Goal: Task Accomplishment & Management: Manage account settings

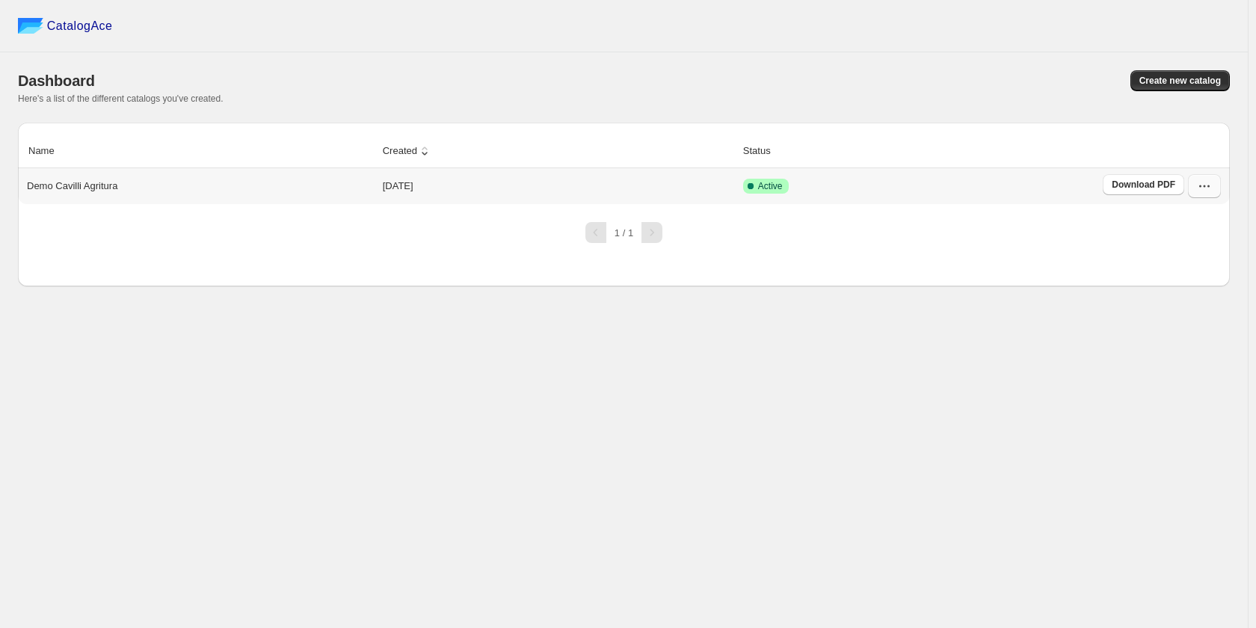
click at [1195, 188] on button "button" at bounding box center [1204, 186] width 33 height 24
click at [1192, 314] on span "Edit" at bounding box center [1203, 321] width 76 height 15
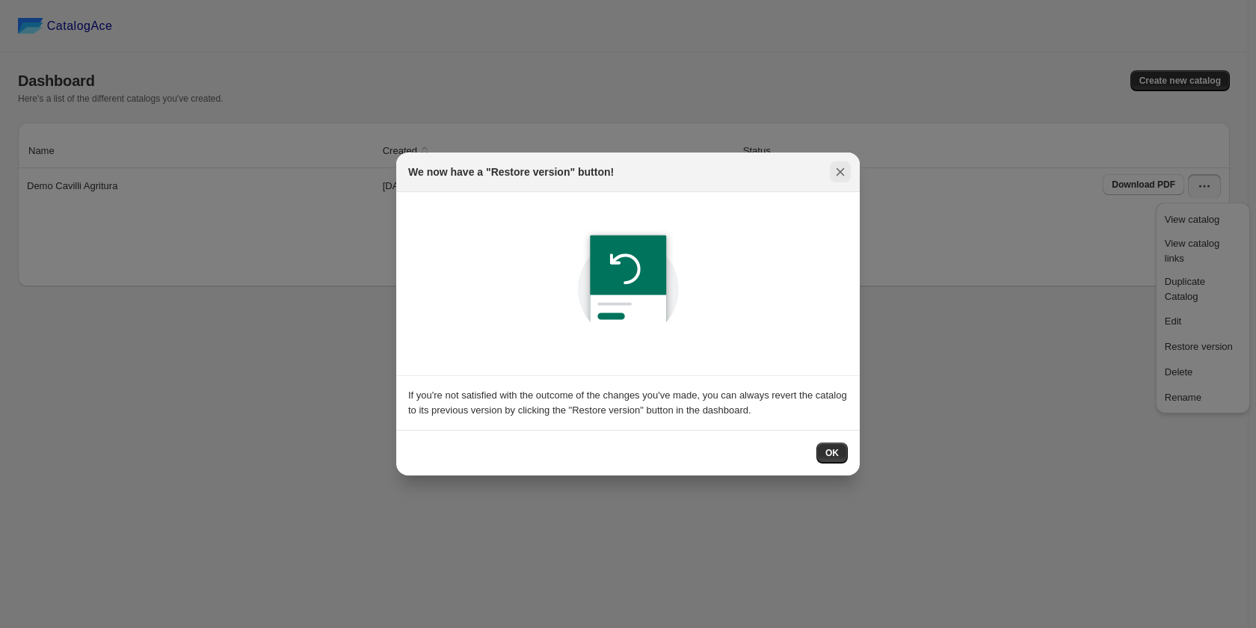
click at [845, 173] on icon ":r9:" at bounding box center [840, 171] width 15 height 15
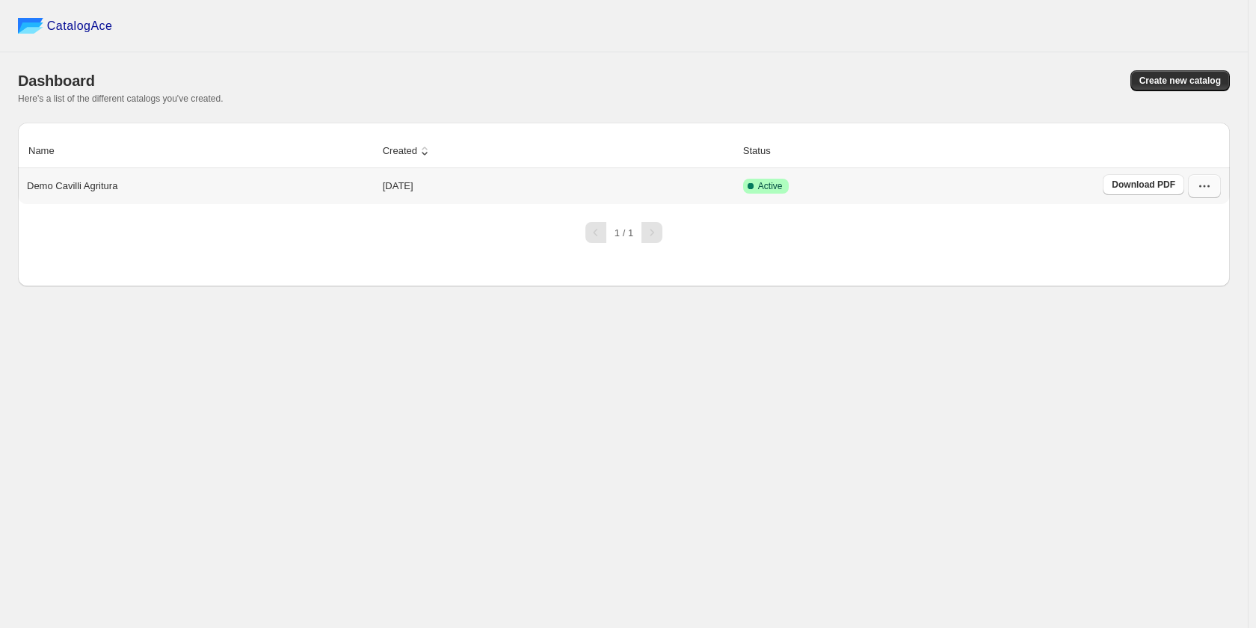
click at [1197, 187] on icon "button" at bounding box center [1204, 186] width 15 height 15
click at [1206, 314] on span "Edit" at bounding box center [1203, 321] width 76 height 15
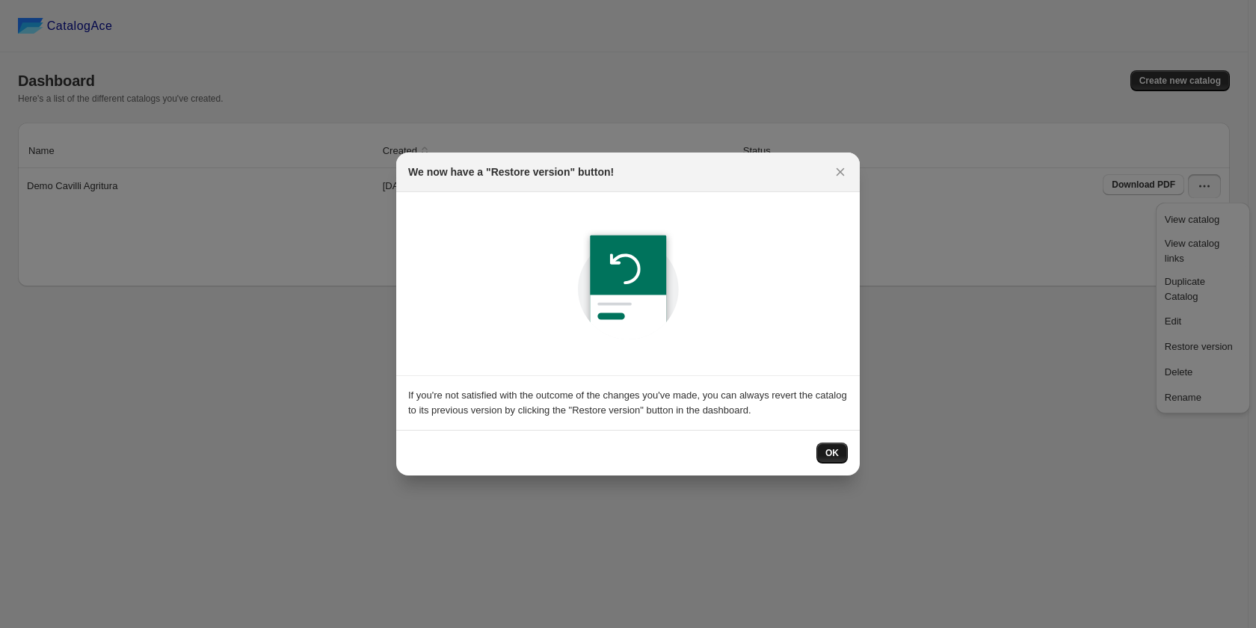
click at [842, 454] on button "OK" at bounding box center [831, 453] width 31 height 21
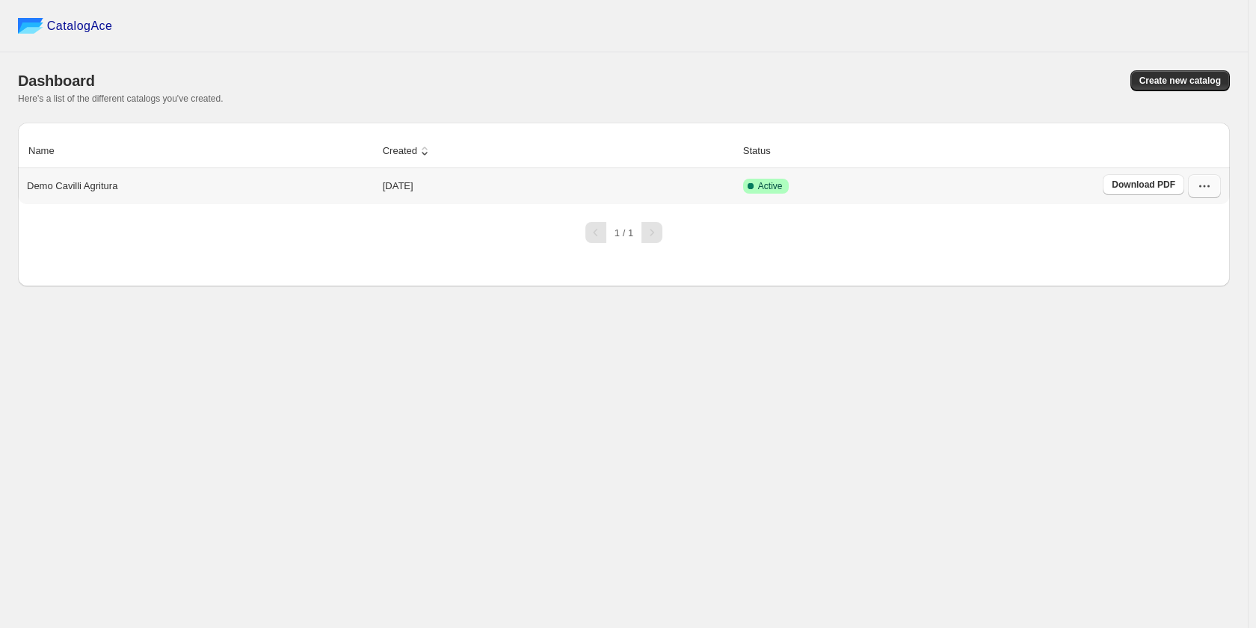
click at [1190, 189] on button "button" at bounding box center [1204, 186] width 33 height 24
click at [1199, 314] on span "Edit" at bounding box center [1203, 321] width 76 height 15
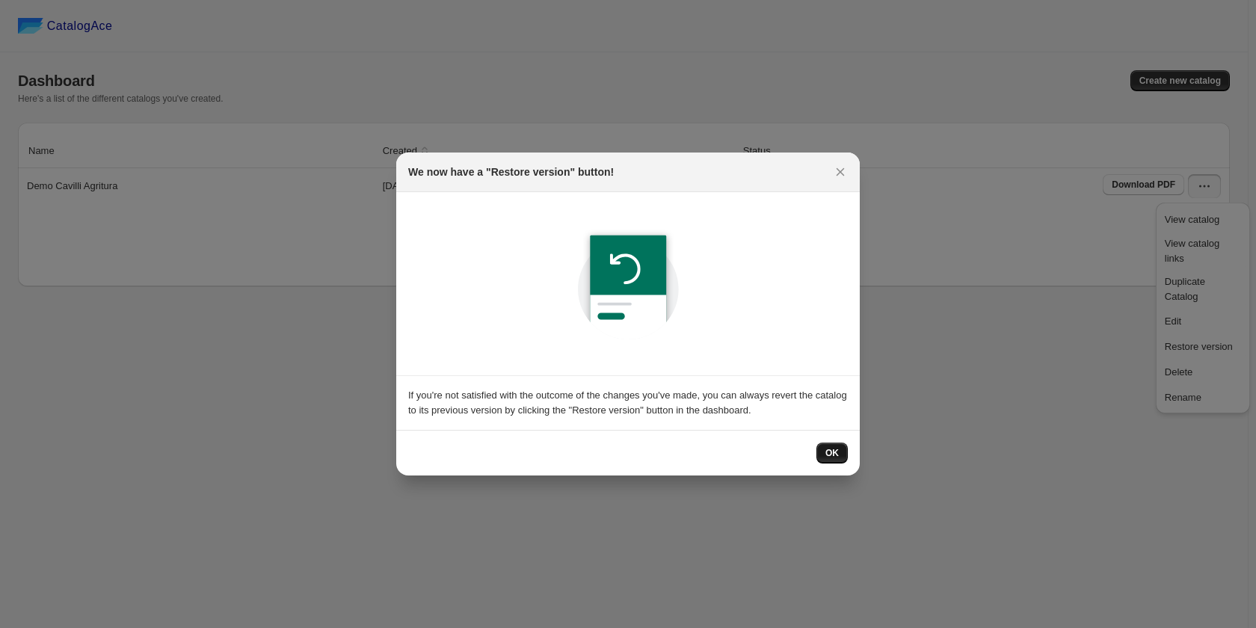
click at [835, 450] on span "OK" at bounding box center [831, 453] width 13 height 12
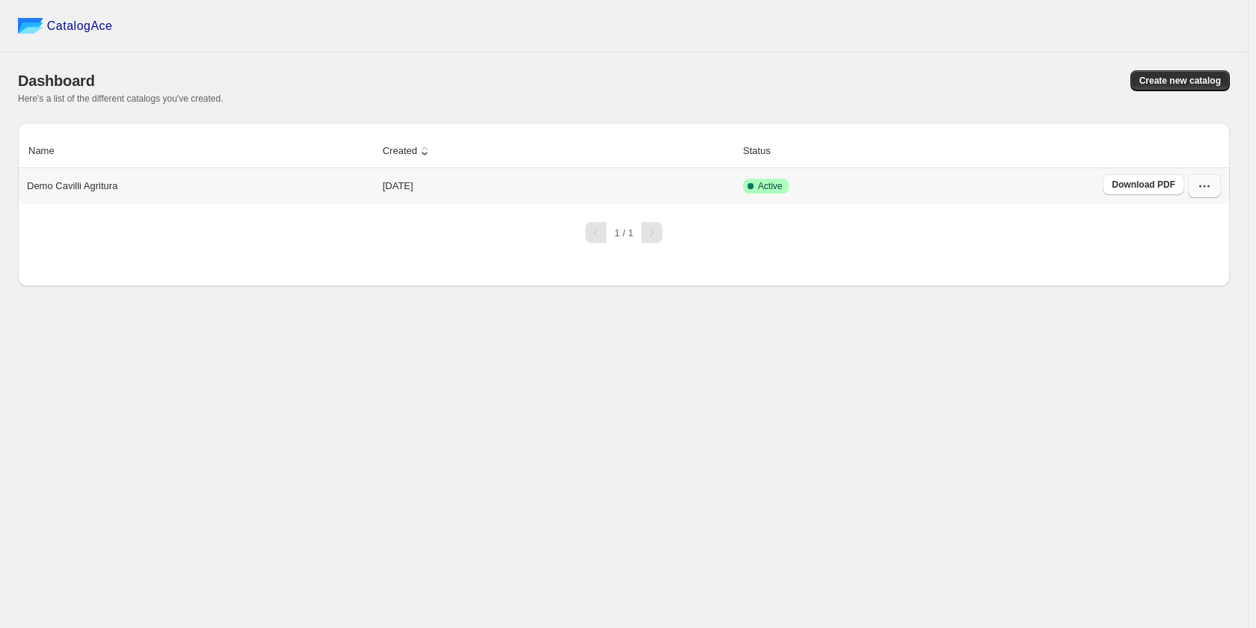
click at [1203, 188] on icon "button" at bounding box center [1204, 186] width 15 height 15
click at [1165, 315] on span "Edit" at bounding box center [1173, 320] width 16 height 11
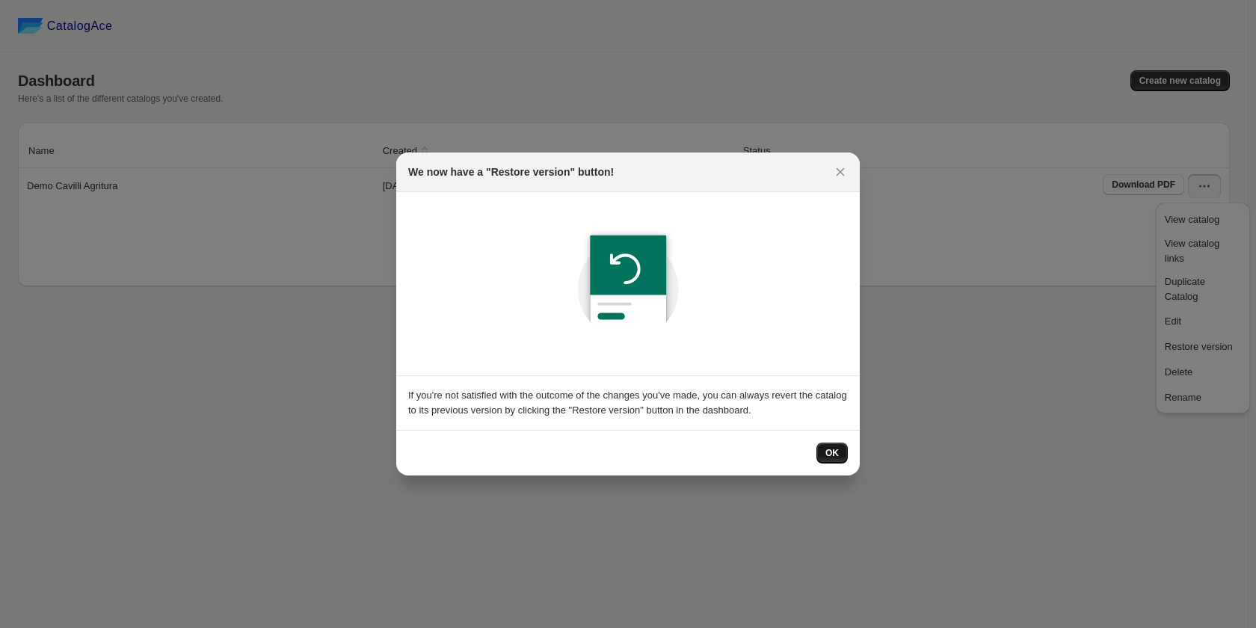
click at [823, 448] on button "OK" at bounding box center [831, 453] width 31 height 21
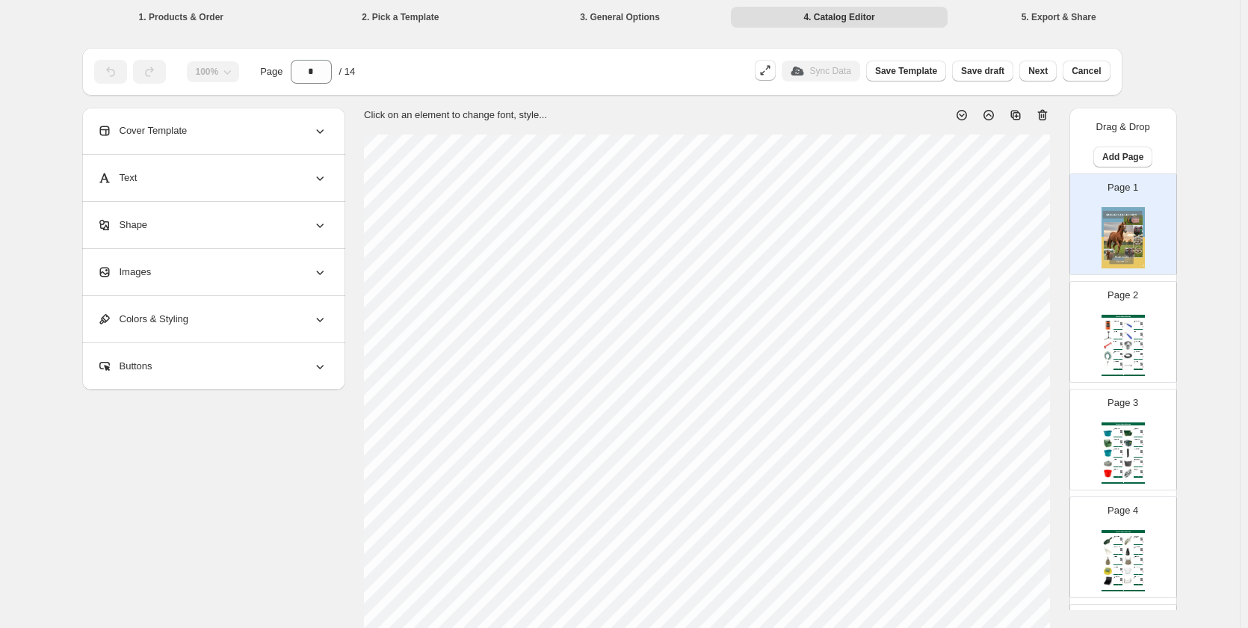
click at [1120, 330] on div "Sneaker Collection Catalog Grasso di zoccoli per cavalli 1 kg - prodotti farmac…" at bounding box center [1123, 345] width 43 height 61
type input "*"
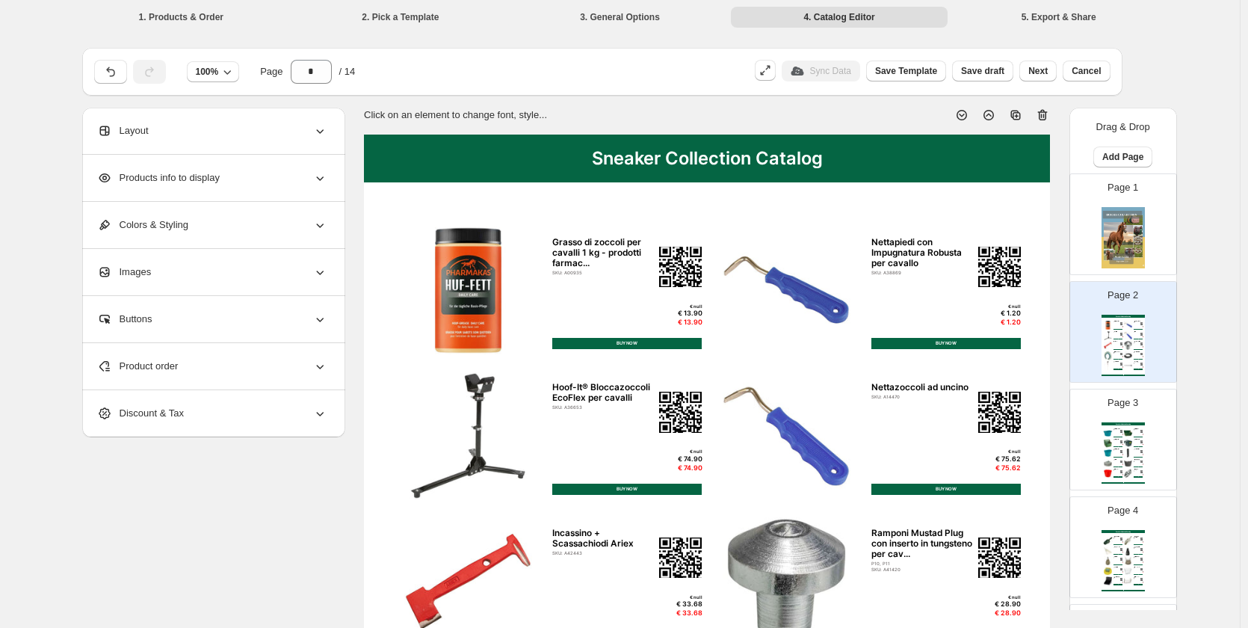
click at [1124, 324] on img at bounding box center [1129, 325] width 10 height 9
click at [256, 370] on div "Product order" at bounding box center [212, 366] width 230 height 46
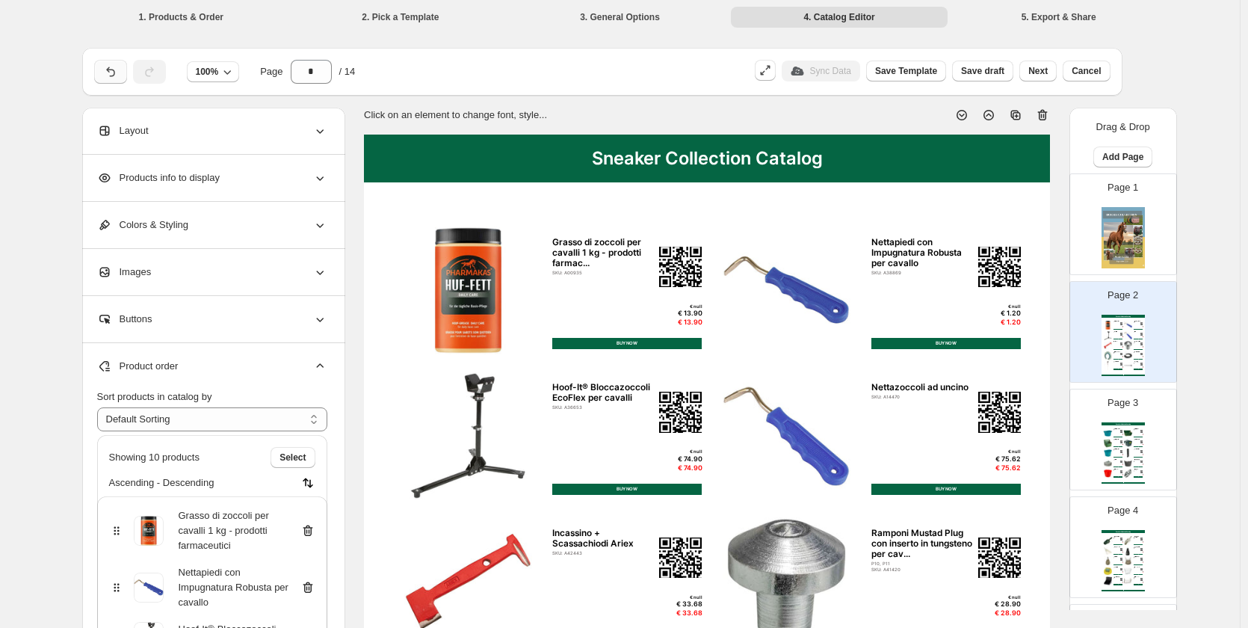
click at [109, 66] on icon "button" at bounding box center [110, 71] width 15 height 15
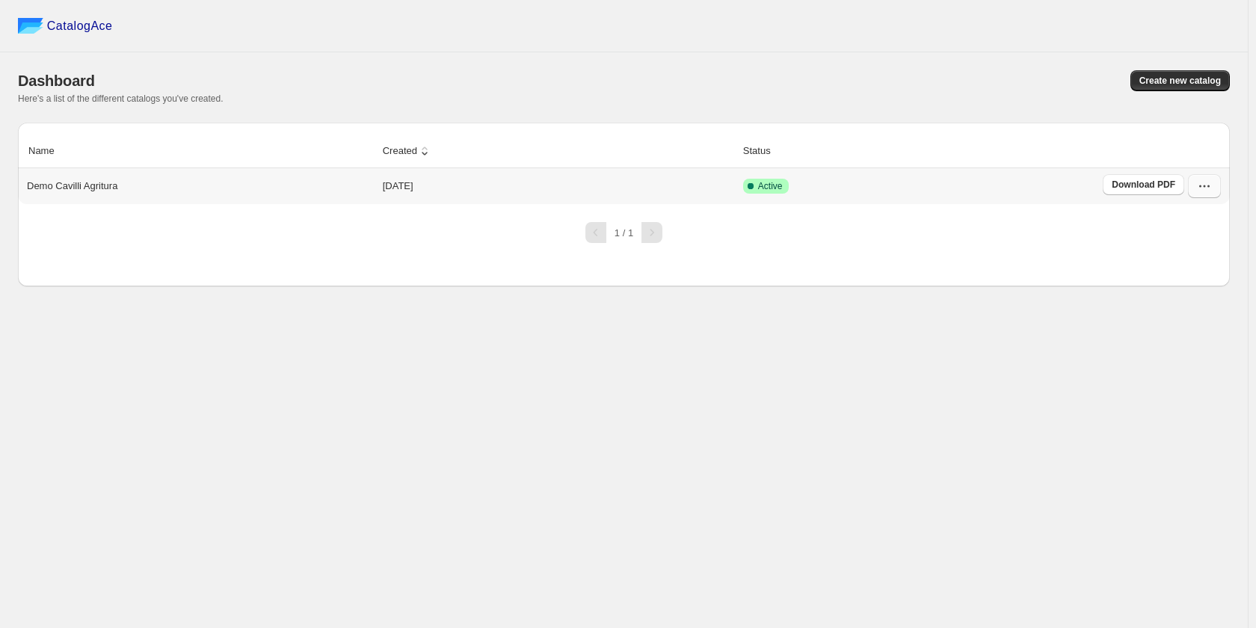
click at [1198, 190] on icon "button" at bounding box center [1204, 186] width 15 height 15
click at [1205, 276] on span "Duplicate Catalog" at bounding box center [1185, 289] width 40 height 26
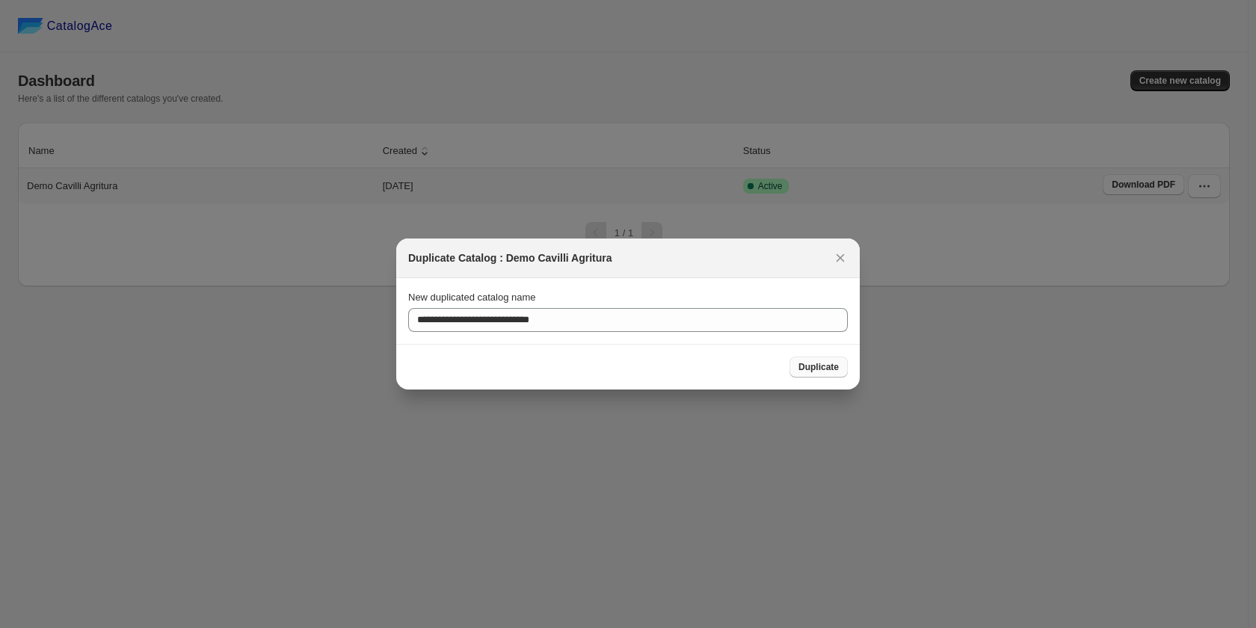
click at [819, 367] on span "Duplicate" at bounding box center [818, 367] width 40 height 12
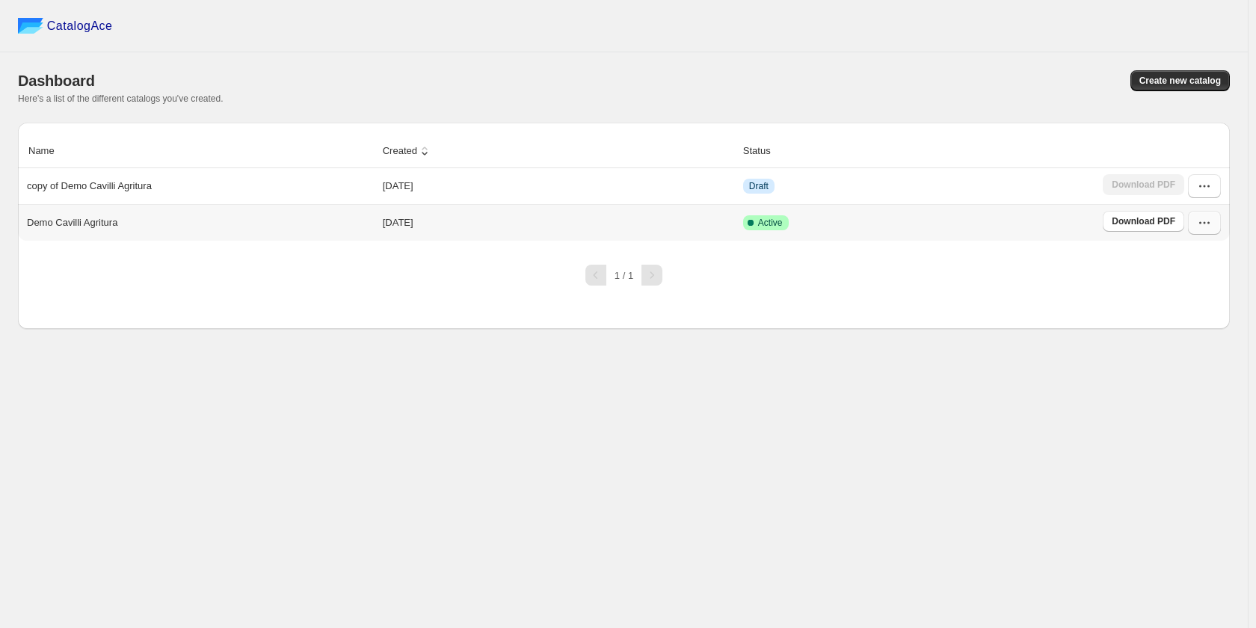
click at [1201, 224] on icon "button" at bounding box center [1200, 223] width 2 height 2
click at [1183, 351] on span "Edit" at bounding box center [1203, 358] width 76 height 15
click at [1192, 219] on button "button" at bounding box center [1204, 223] width 33 height 24
click at [1192, 225] on button "button" at bounding box center [1204, 223] width 33 height 24
click at [1177, 345] on button "Edit" at bounding box center [1202, 357] width 85 height 24
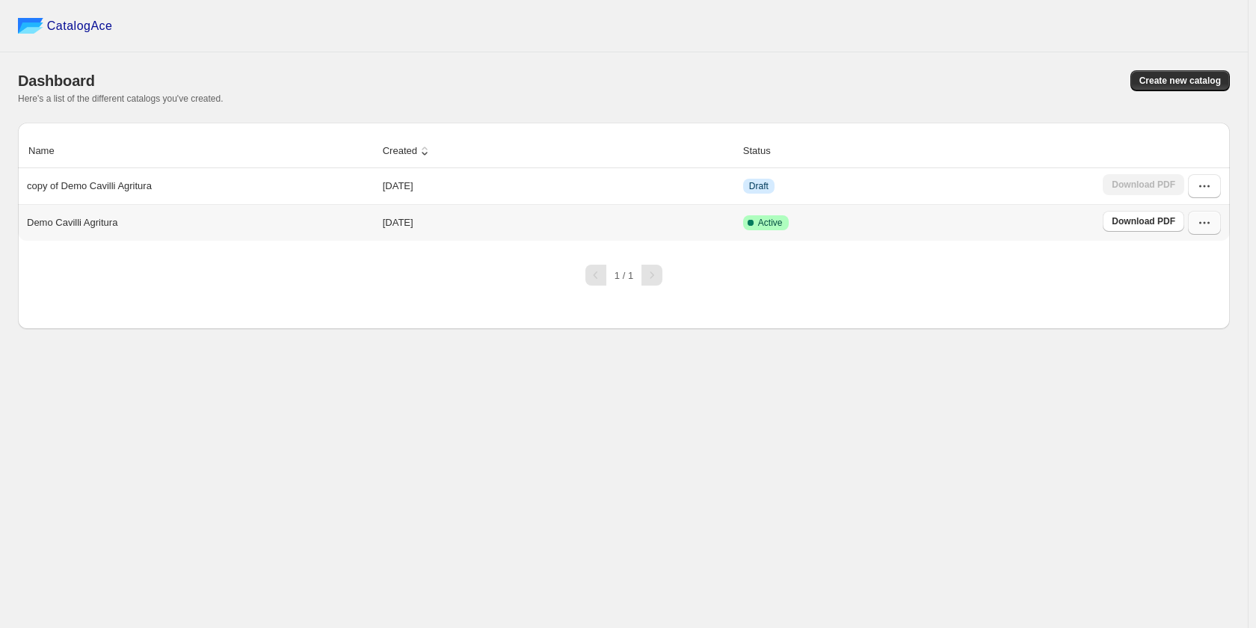
click at [1204, 222] on icon "button" at bounding box center [1204, 222] width 15 height 15
click at [1181, 351] on span "Edit" at bounding box center [1203, 358] width 76 height 15
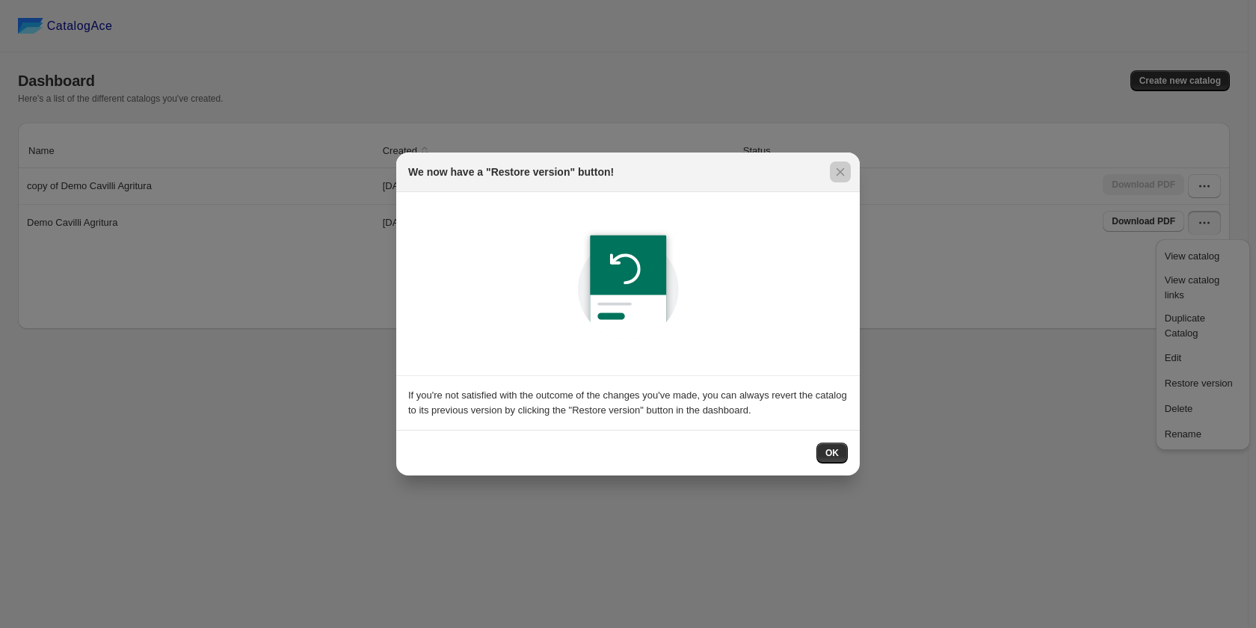
click at [1068, 365] on div at bounding box center [628, 314] width 1256 height 628
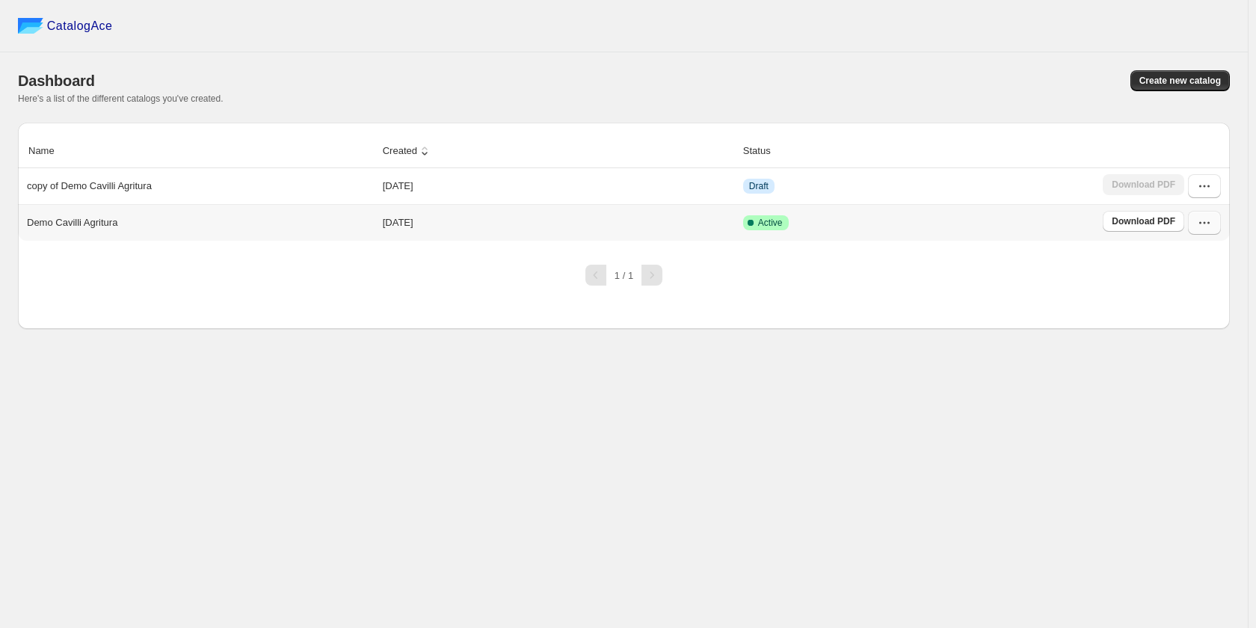
click at [1204, 226] on icon "button" at bounding box center [1204, 222] width 15 height 15
click at [1187, 351] on span "Edit" at bounding box center [1203, 358] width 76 height 15
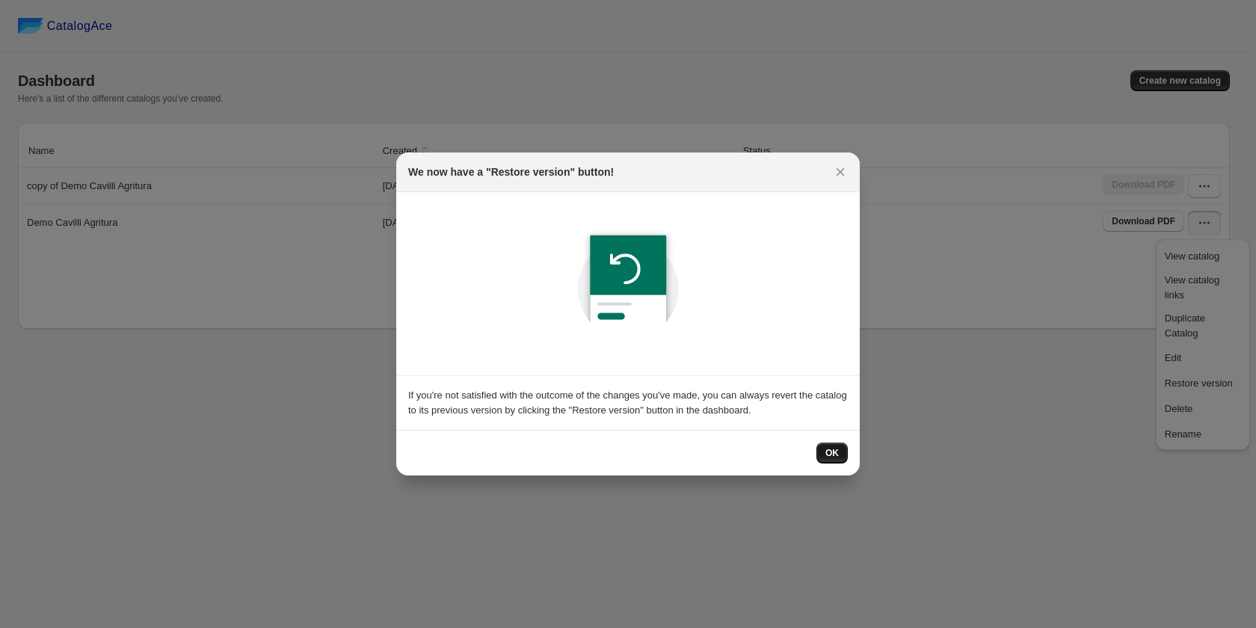
click at [826, 456] on span "OK" at bounding box center [831, 453] width 13 height 12
